Goal: Transaction & Acquisition: Purchase product/service

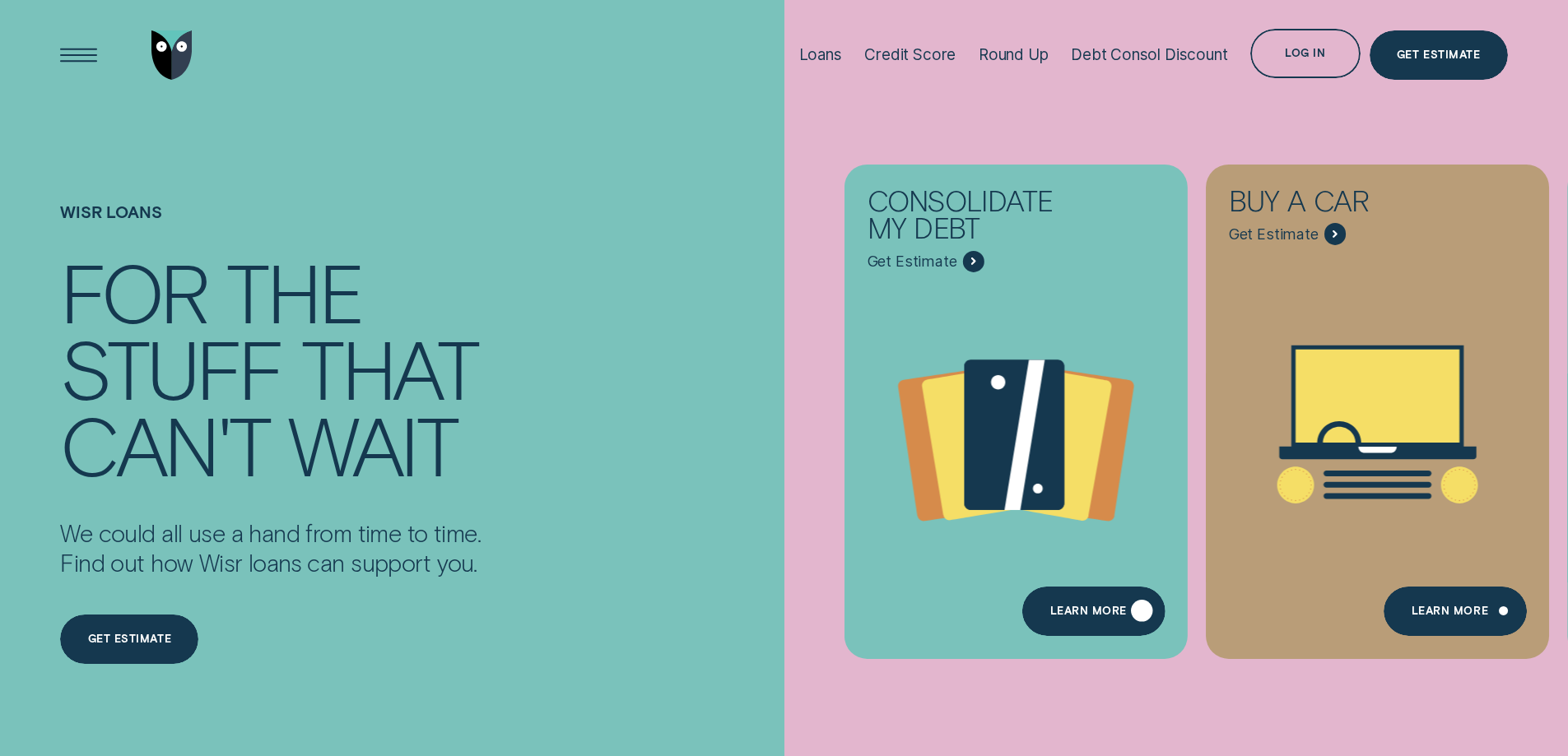
click at [1067, 611] on div "Learn more" at bounding box center [1088, 614] width 77 height 10
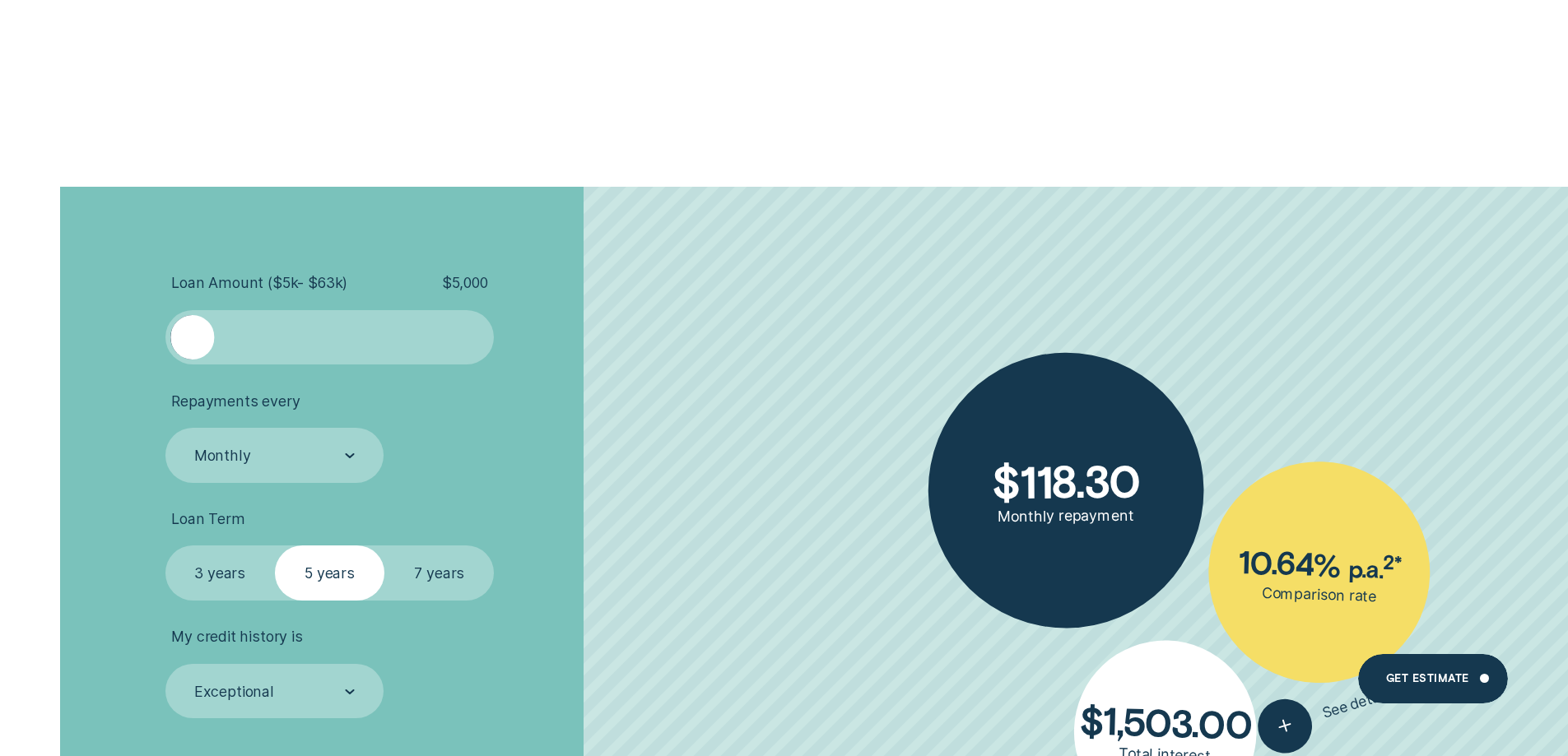
scroll to position [3621, 0]
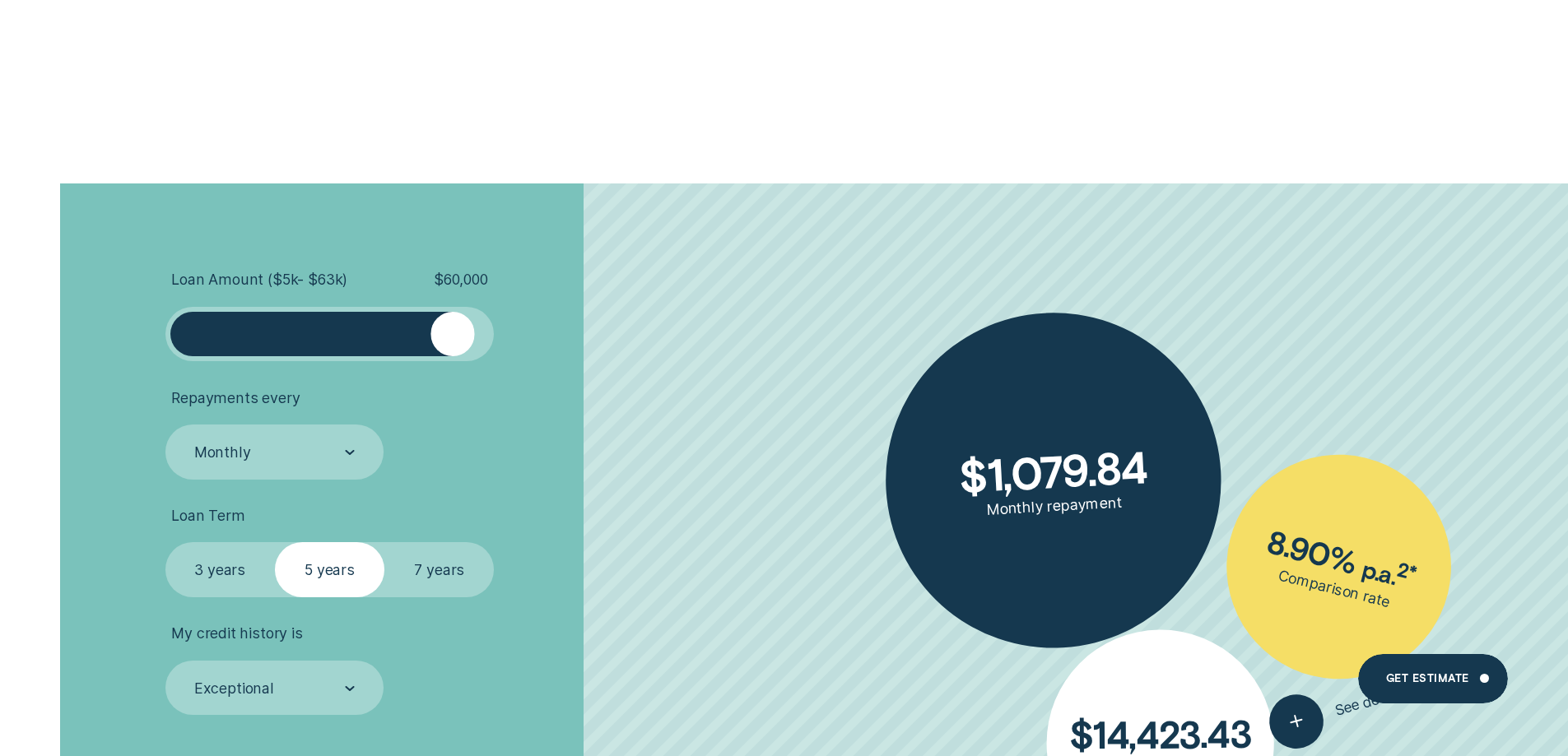
drag, startPoint x: 198, startPoint y: 336, endPoint x: 452, endPoint y: 334, distance: 254.0
click at [452, 334] on div at bounding box center [453, 334] width 44 height 44
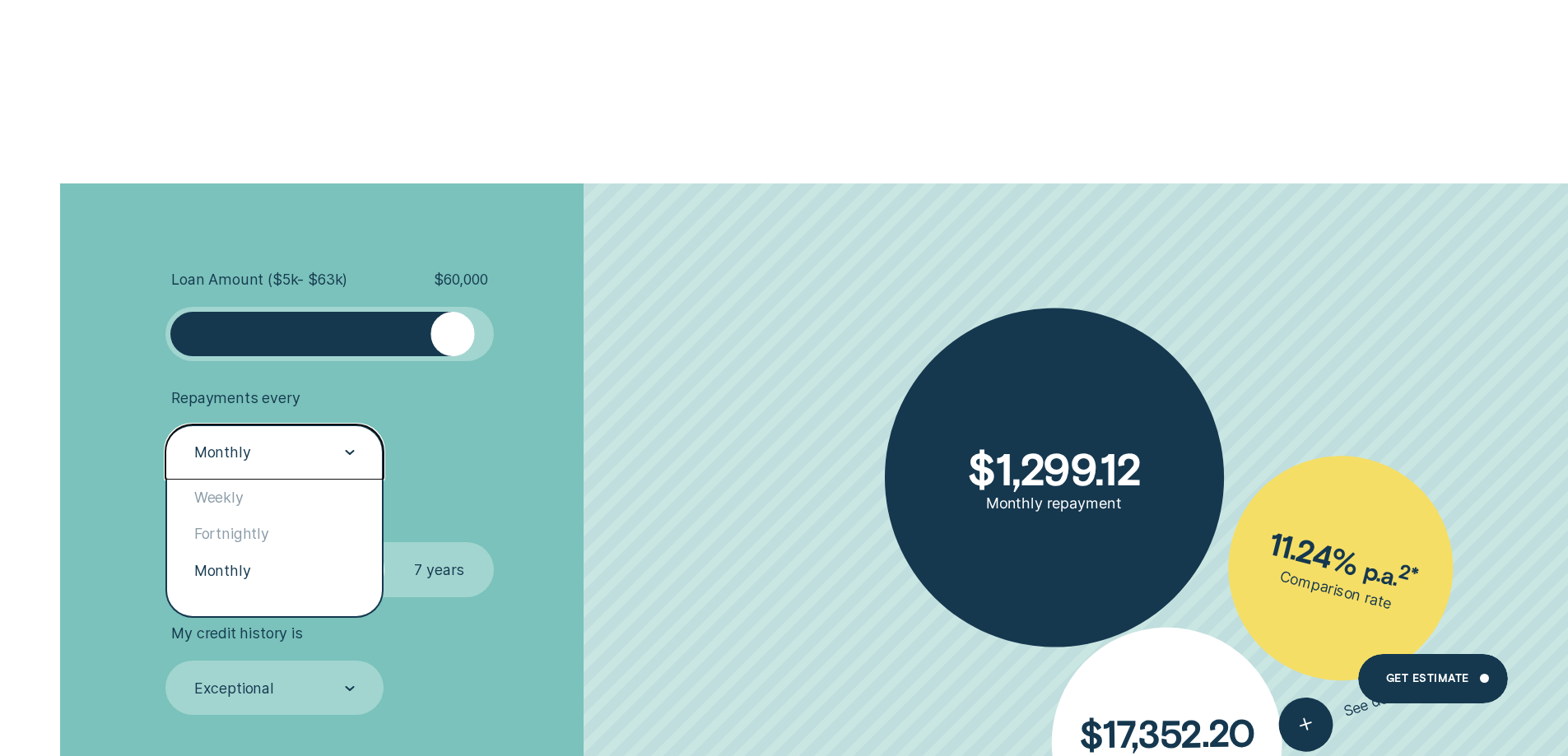
click at [263, 441] on div "Monthly" at bounding box center [275, 452] width 219 height 55
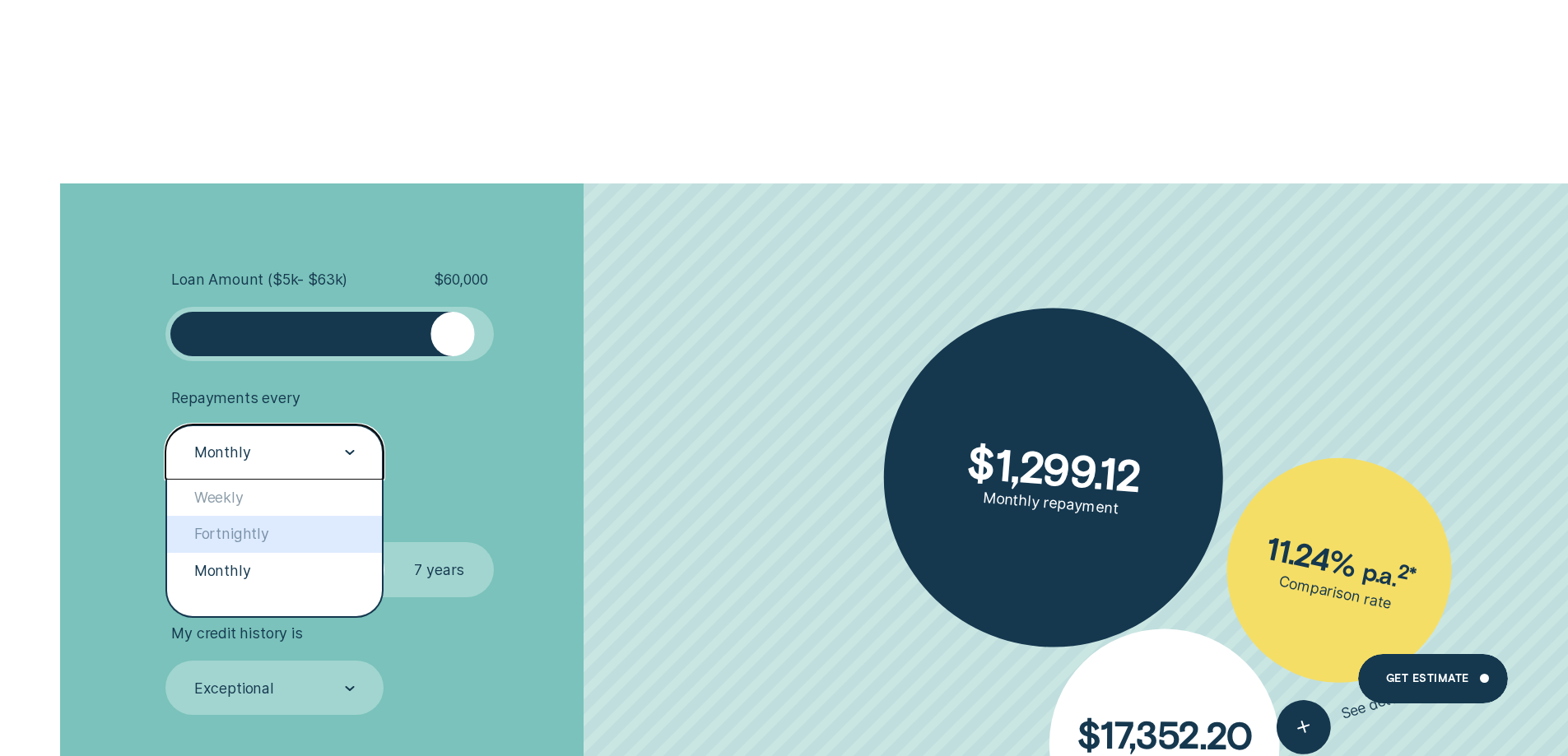
click at [602, 438] on li "Repayments every option Fortnightly focused, 2 of 3. 3 results available. Use U…" at bounding box center [418, 434] width 505 height 90
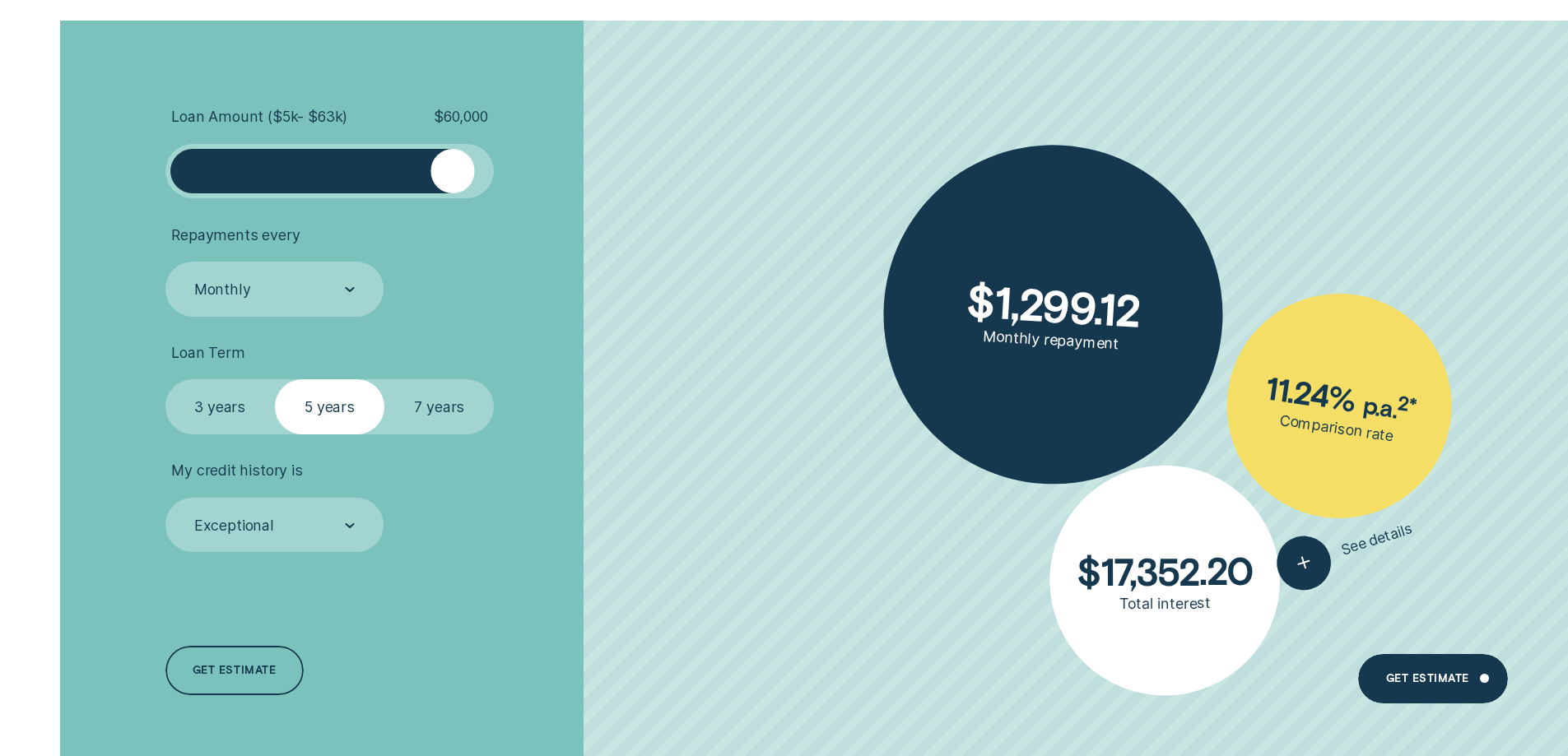
scroll to position [3786, 0]
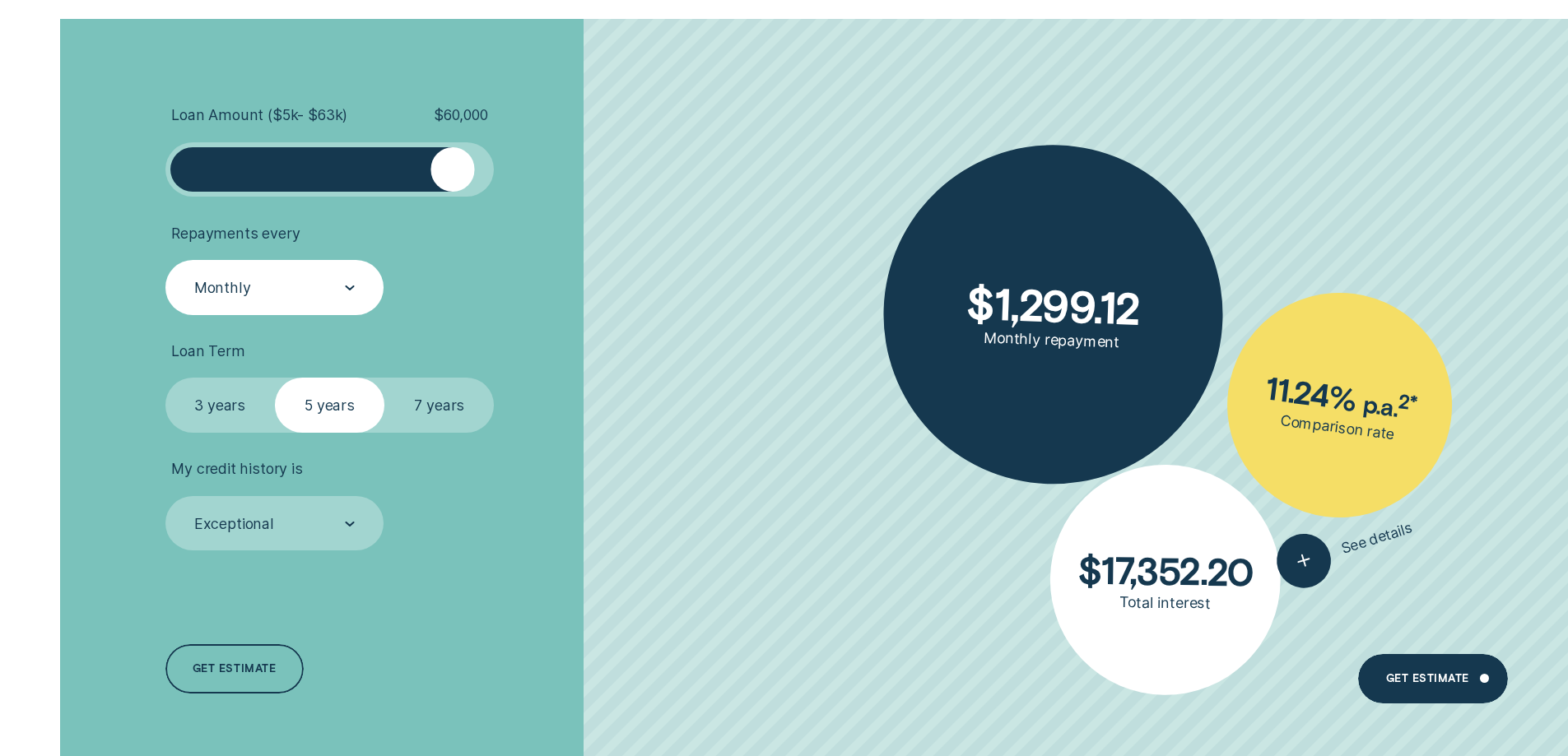
click at [291, 274] on div "Monthly" at bounding box center [275, 287] width 219 height 55
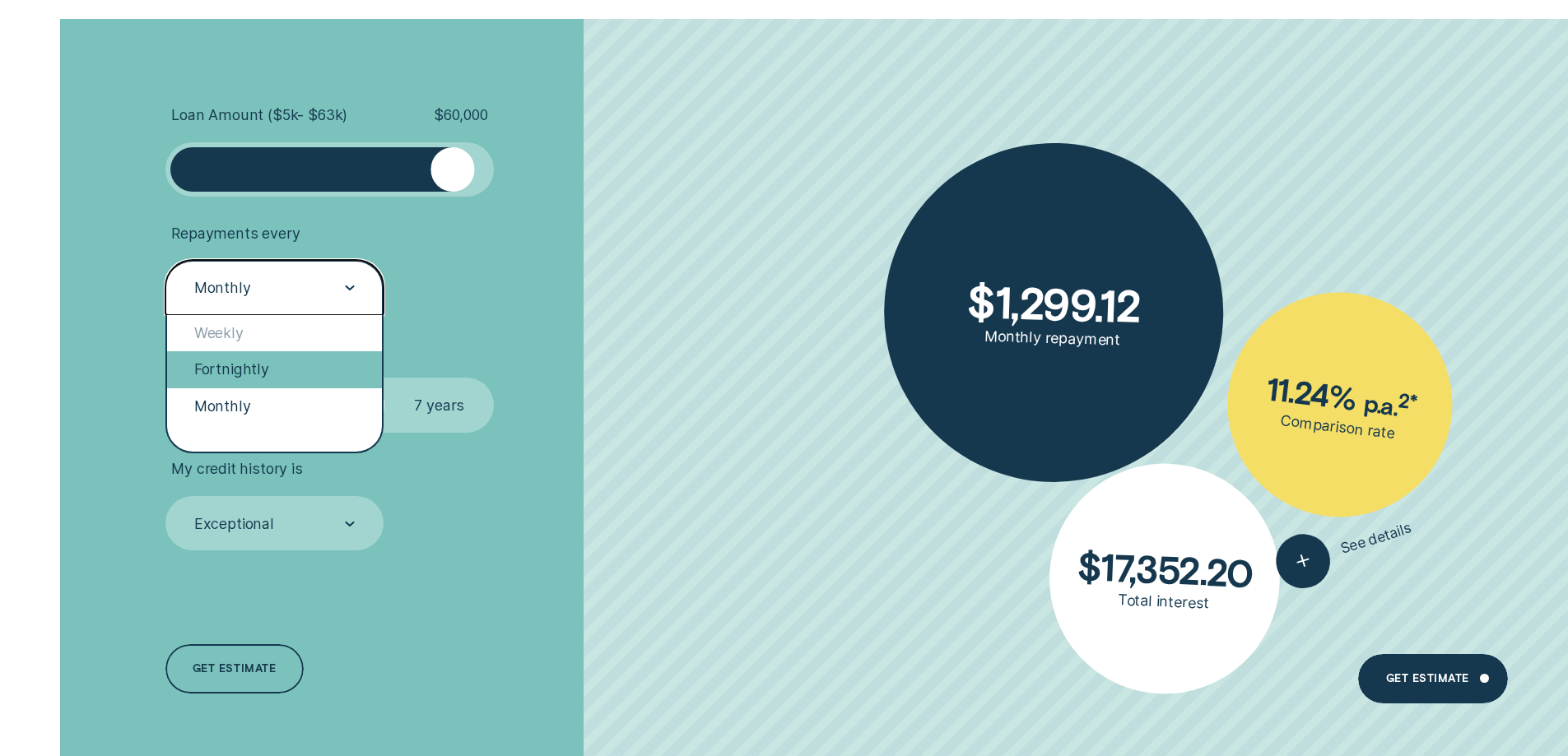
click at [254, 374] on div "Fortnightly" at bounding box center [275, 369] width 215 height 36
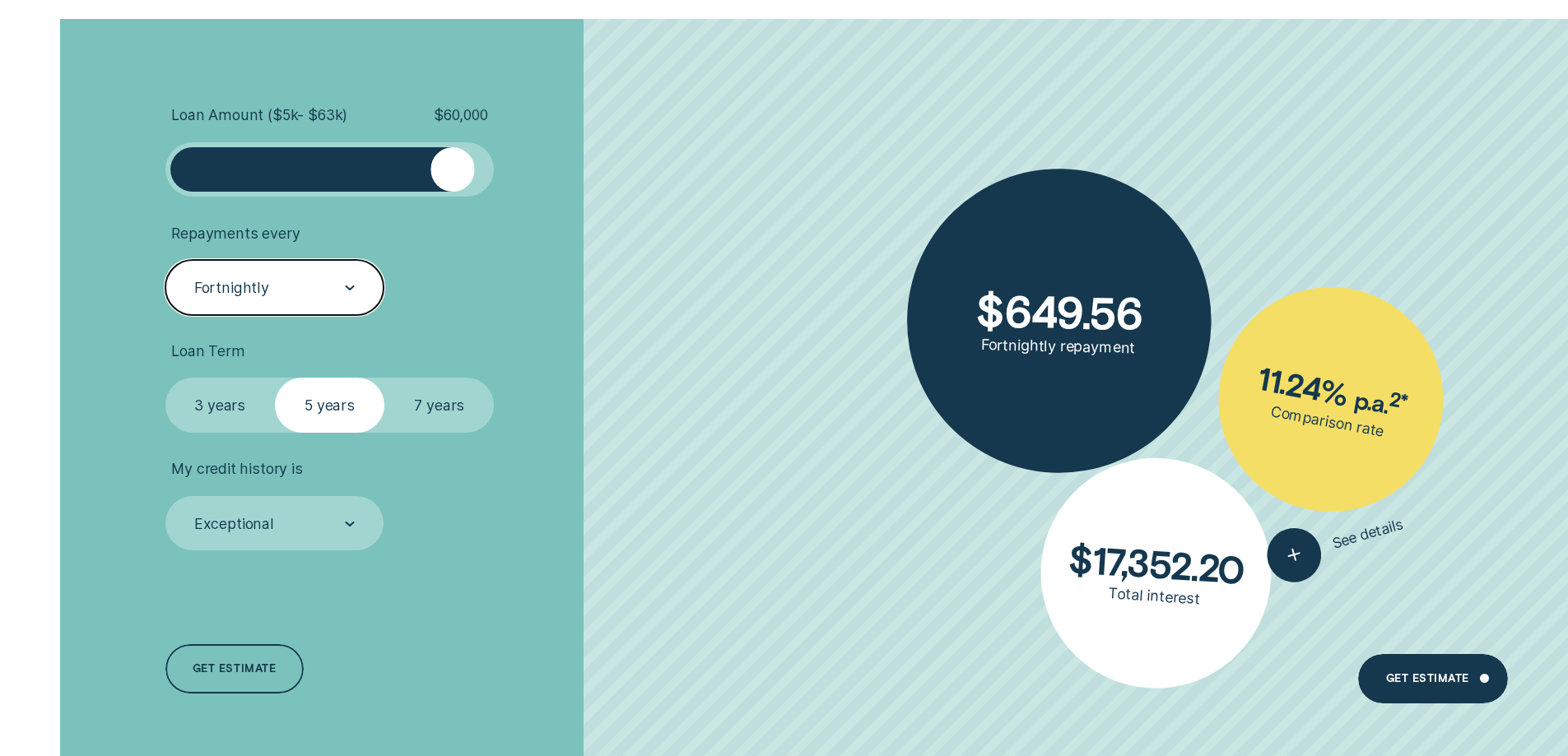
click at [443, 402] on label "7 years" at bounding box center [439, 405] width 110 height 55
click at [384, 378] on input "7 years" at bounding box center [384, 378] width 0 height 0
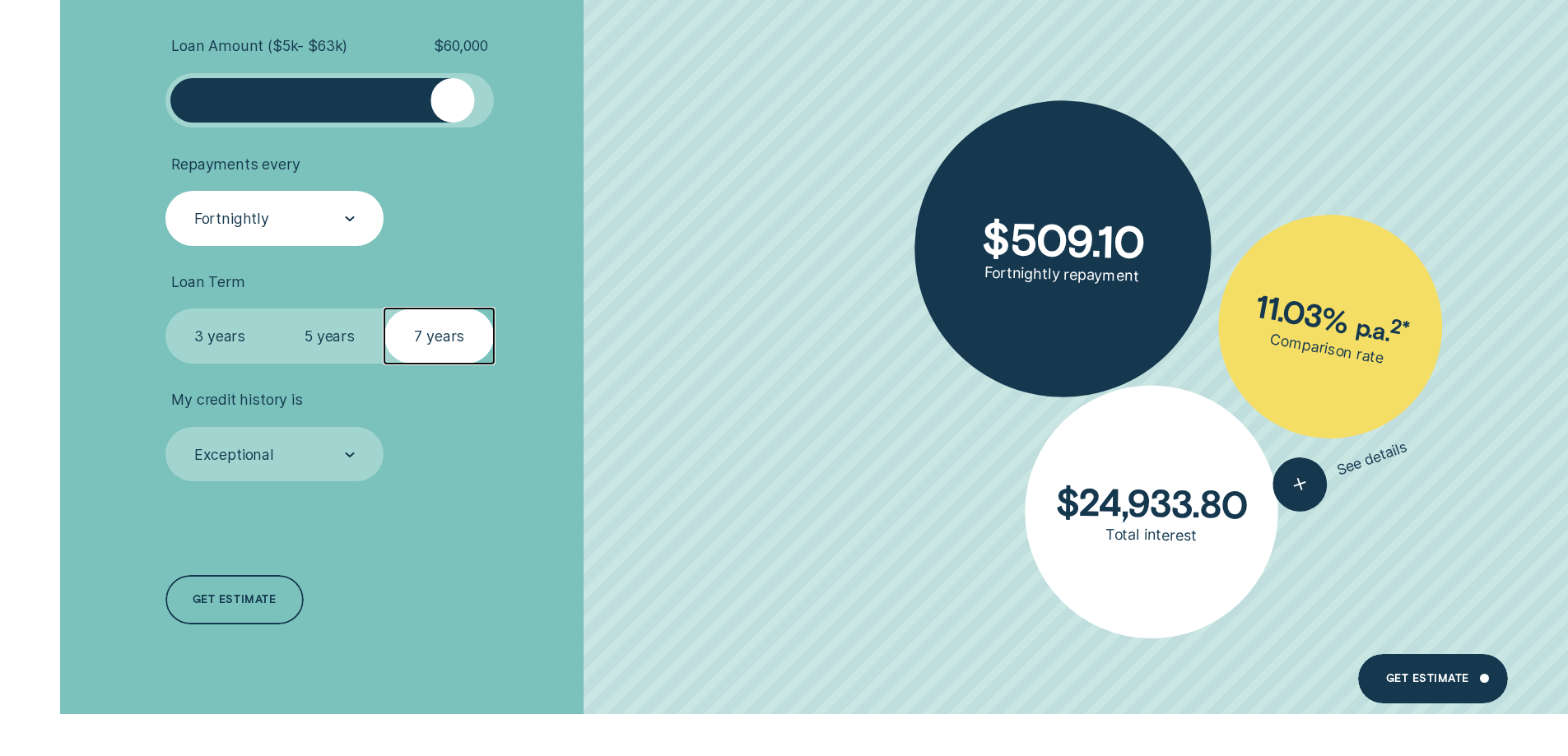
scroll to position [3951, 0]
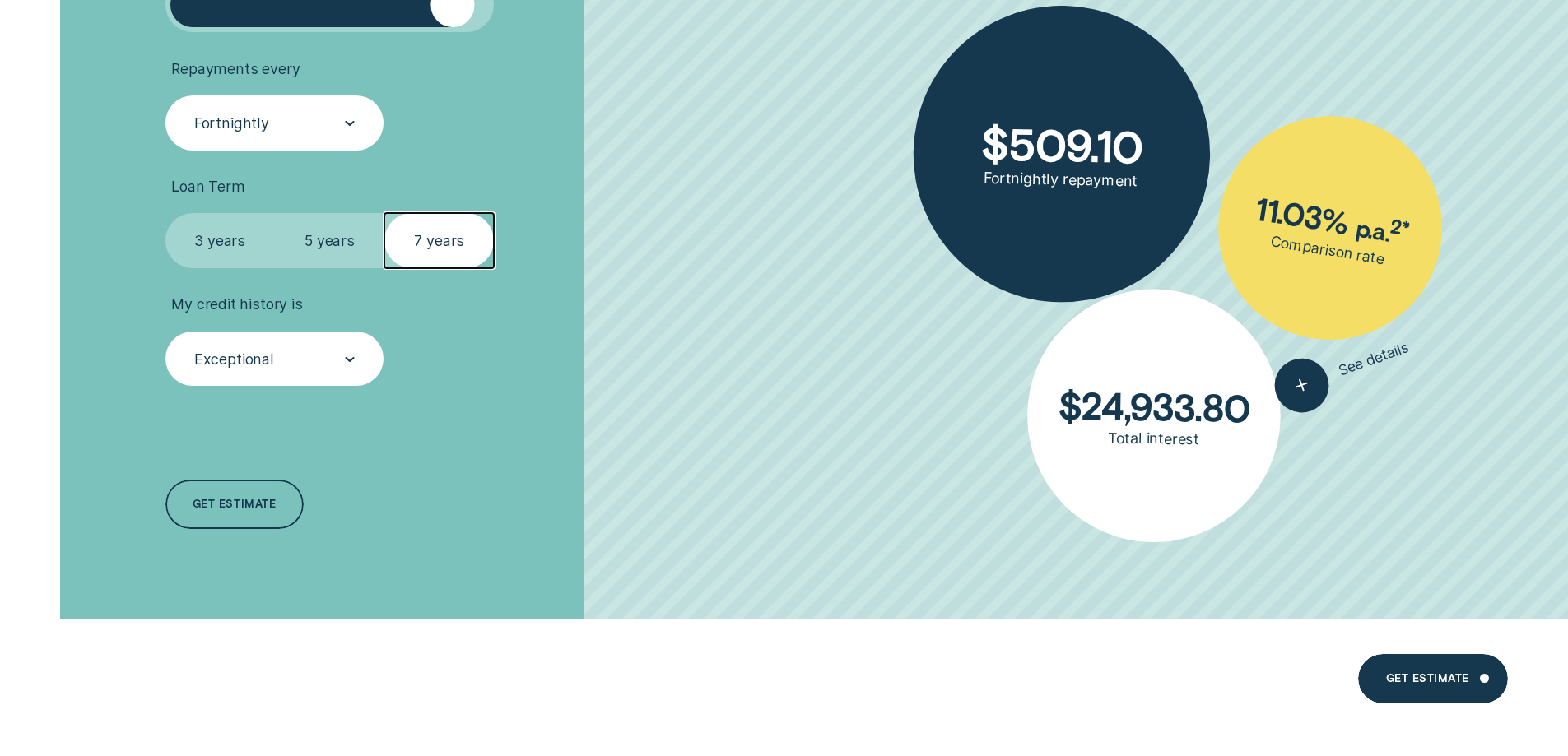
click at [313, 367] on div "Exceptional" at bounding box center [274, 360] width 162 height 20
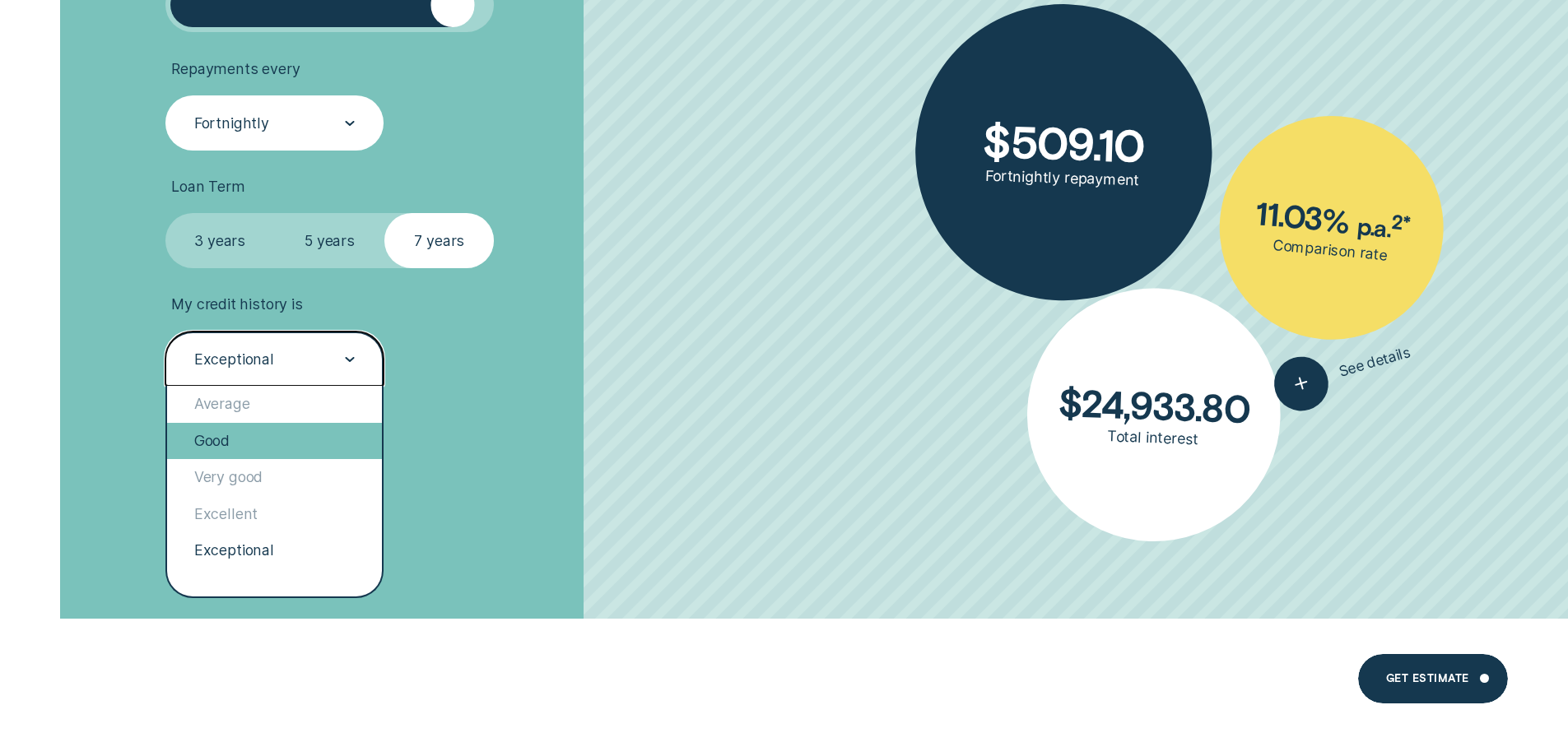
click at [230, 443] on div "Good" at bounding box center [275, 441] width 215 height 36
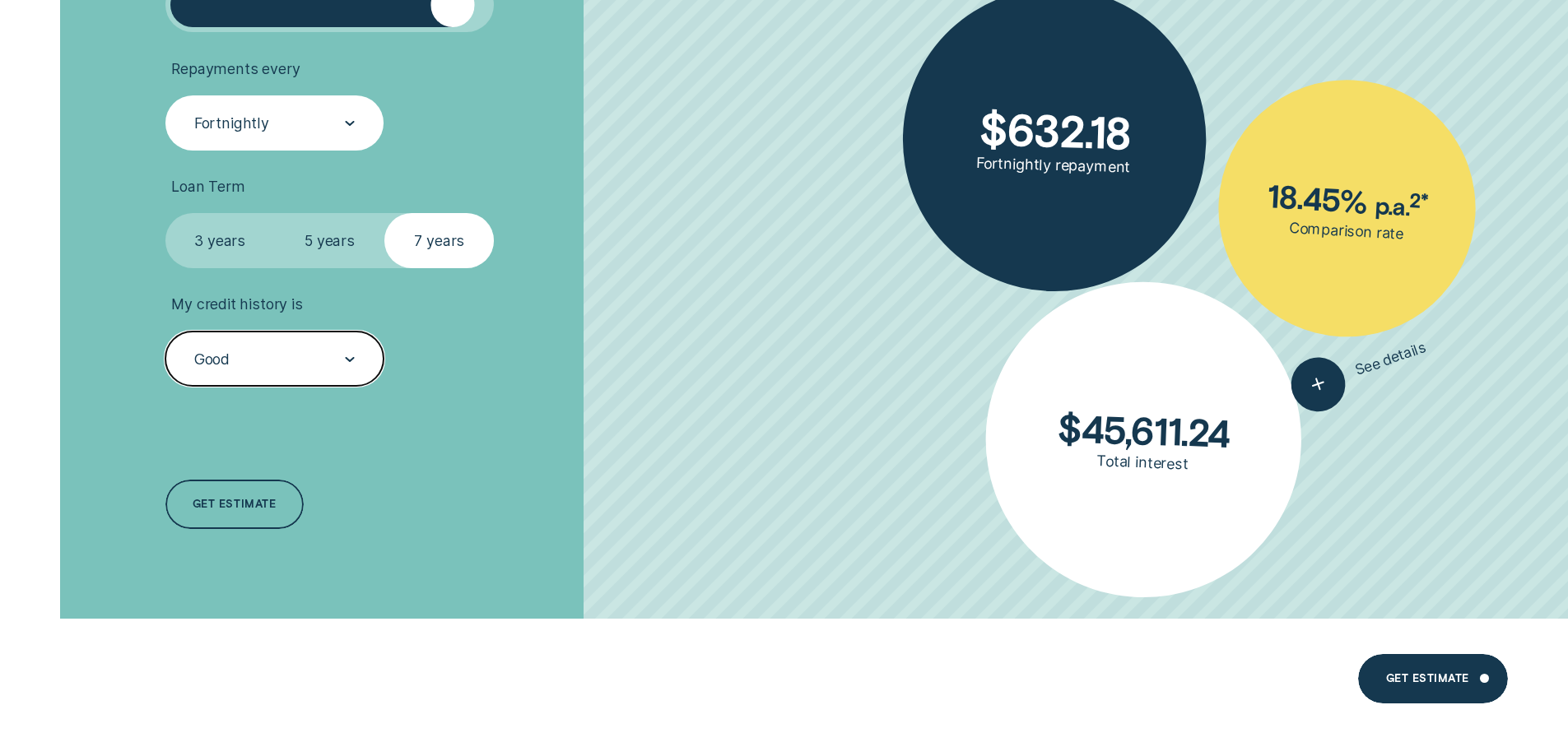
click at [220, 358] on div "Good" at bounding box center [212, 359] width 35 height 18
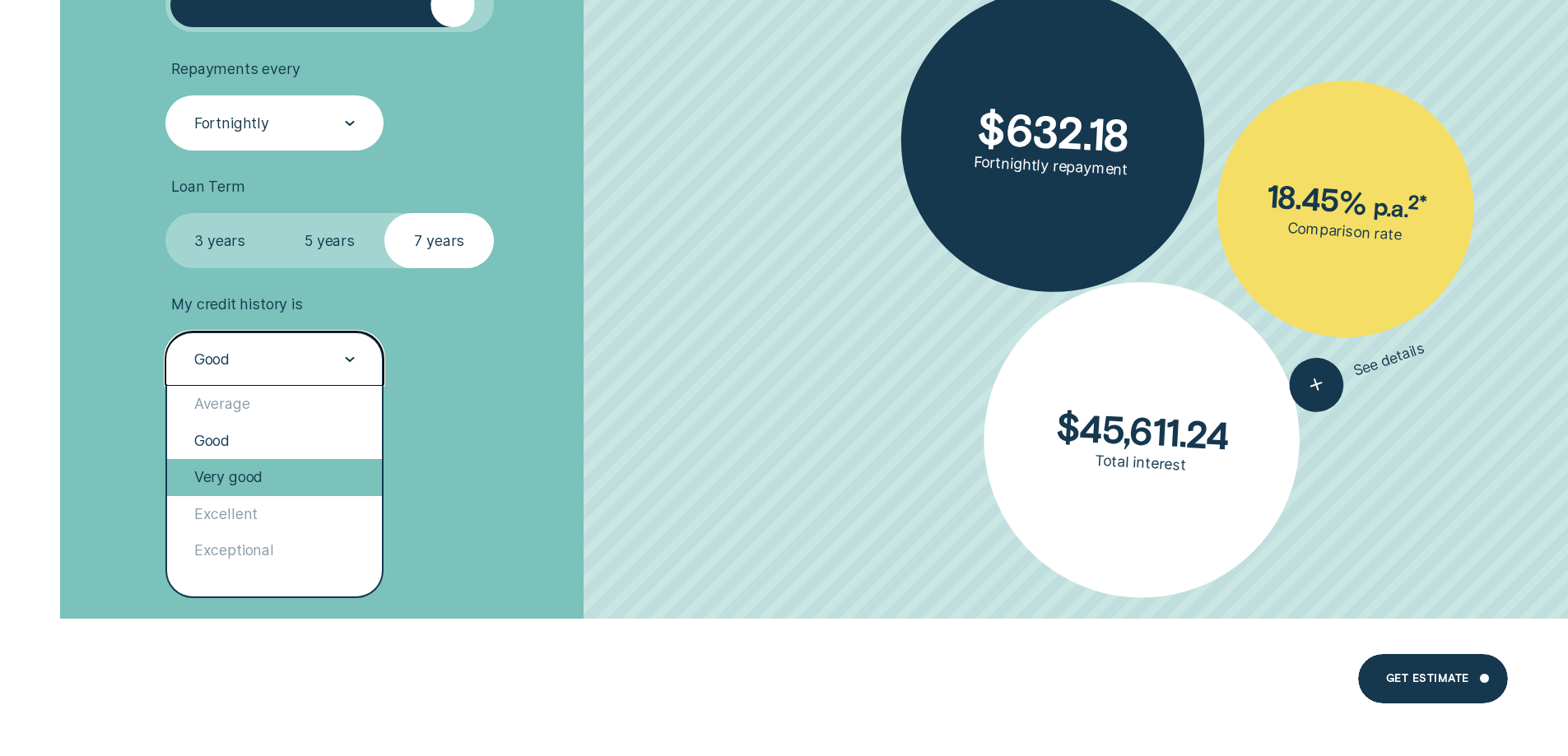
click at [237, 464] on div "Very good" at bounding box center [275, 477] width 215 height 36
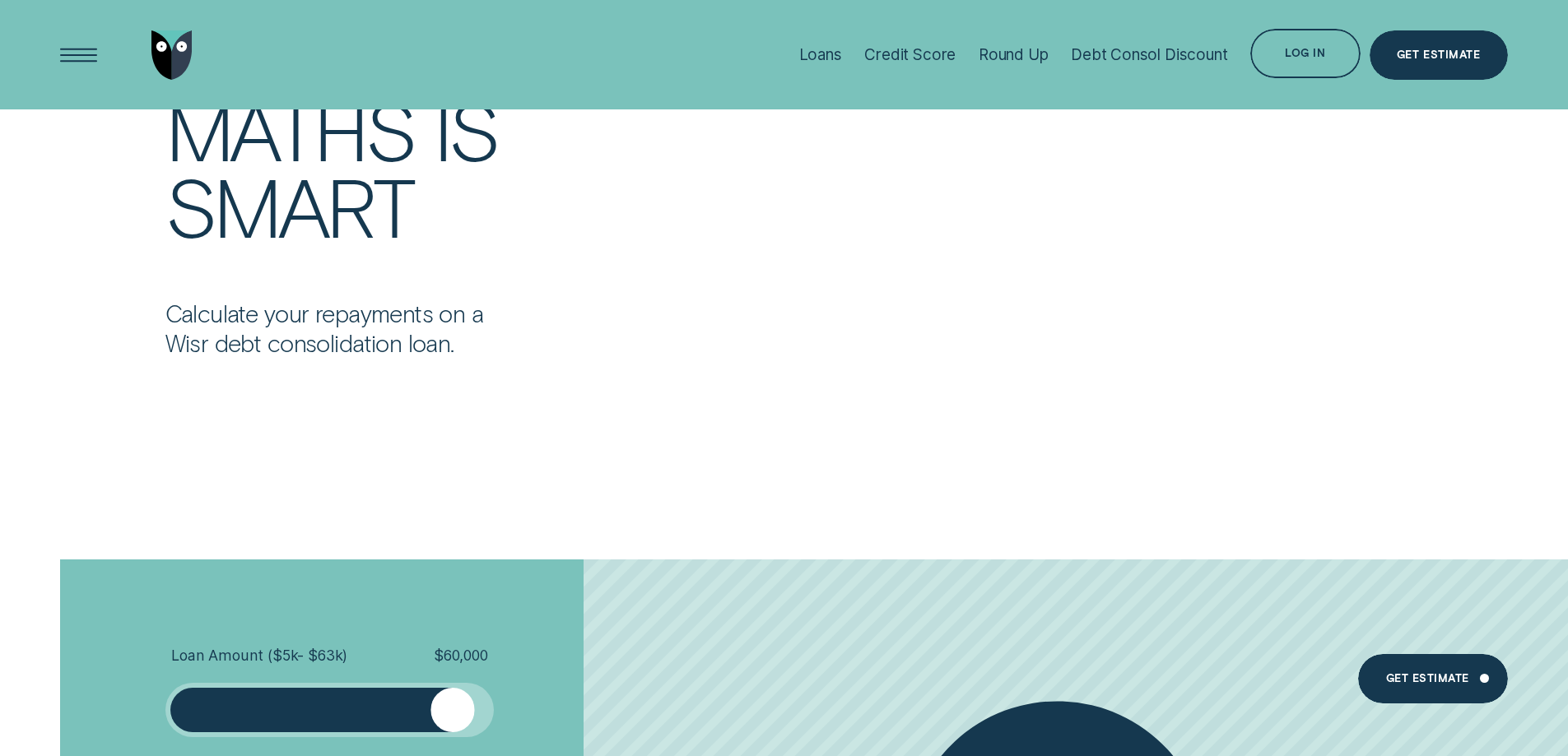
scroll to position [3128, 0]
